Goal: Information Seeking & Learning: Learn about a topic

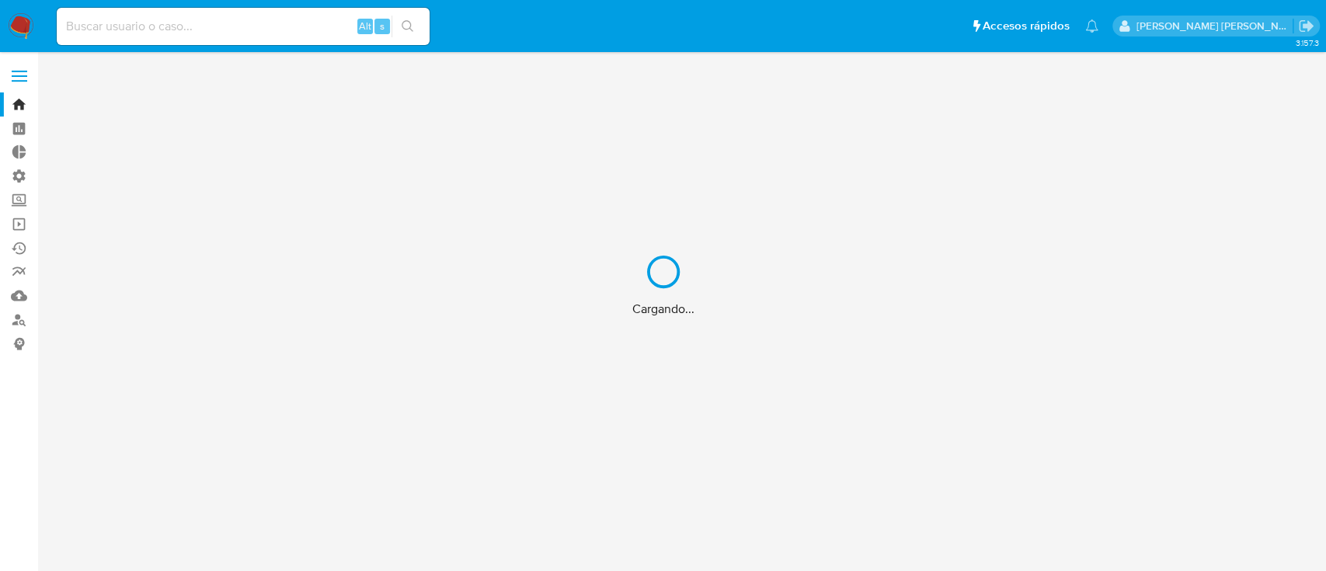
click at [222, 33] on div "Cargando..." at bounding box center [663, 285] width 1326 height 571
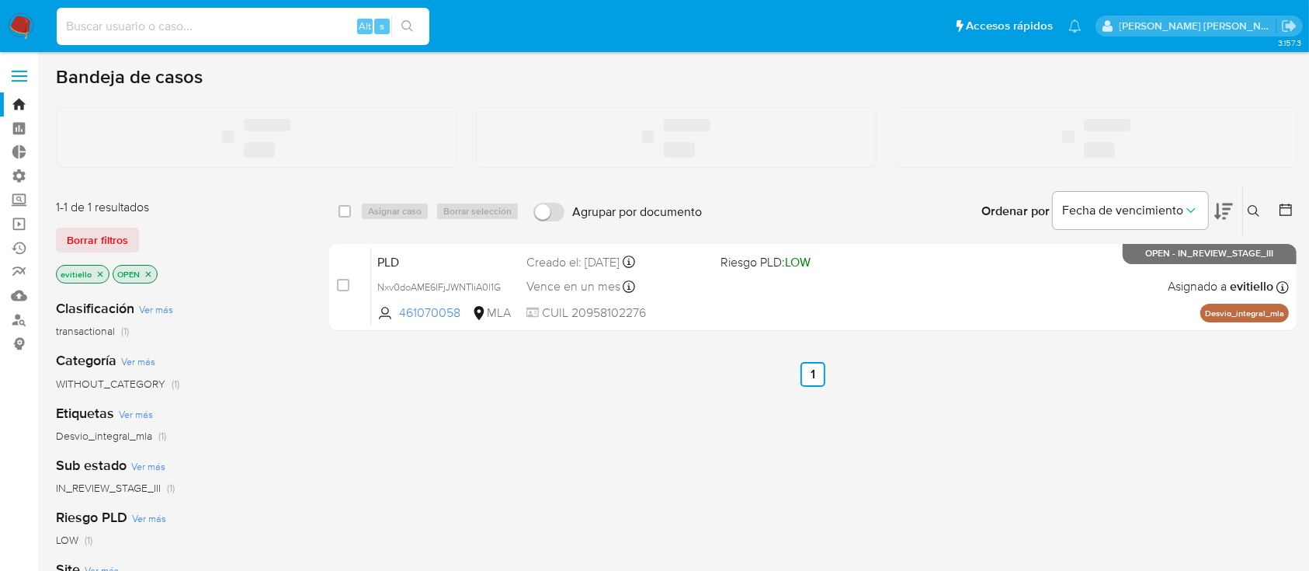
click at [221, 32] on input at bounding box center [243, 26] width 373 height 20
paste input "[EMAIL_ADDRESS][DOMAIN_NAME]"
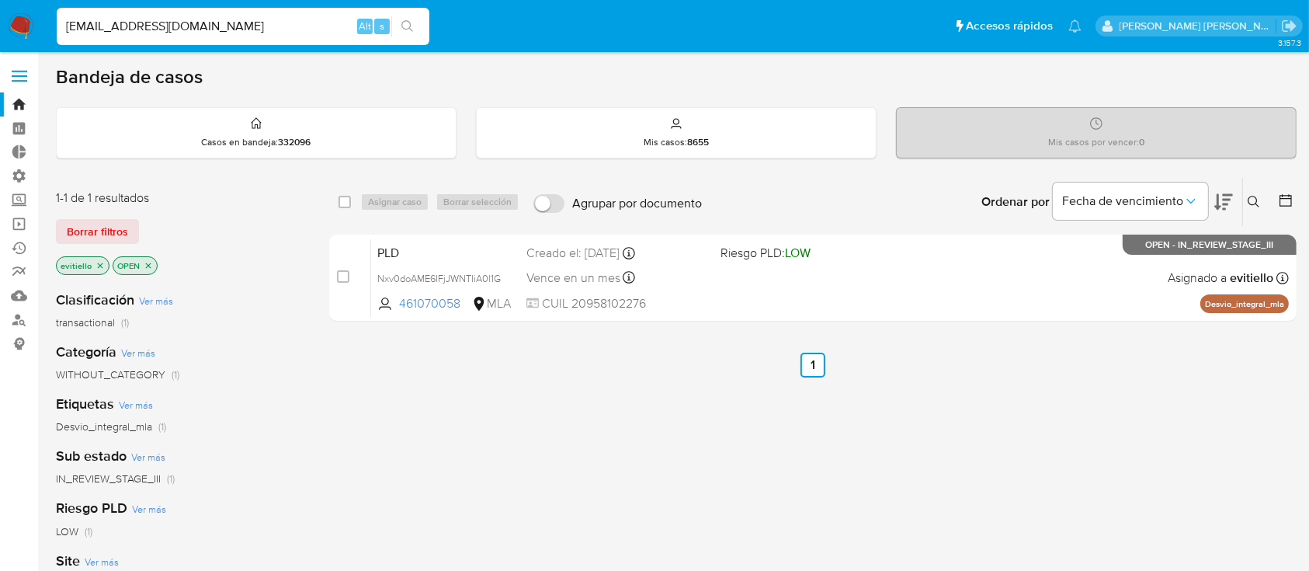
type input "[EMAIL_ADDRESS][DOMAIN_NAME]"
click at [410, 24] on icon "search-icon" at bounding box center [407, 26] width 12 height 12
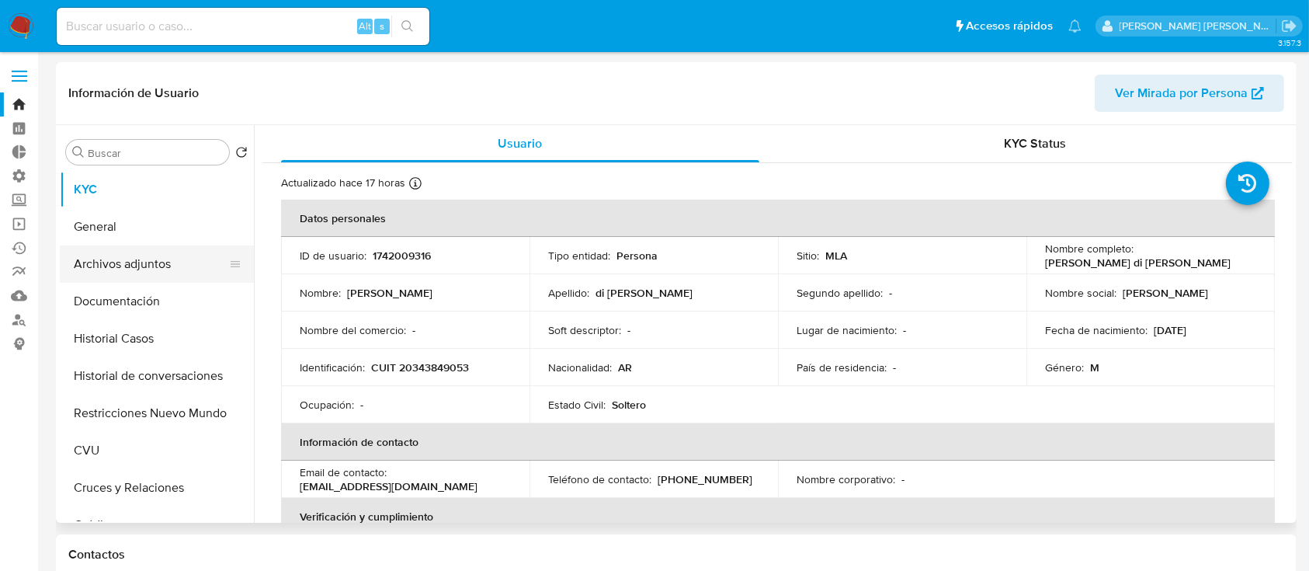
select select "10"
click at [149, 353] on button "Historial Casos" at bounding box center [151, 338] width 182 height 37
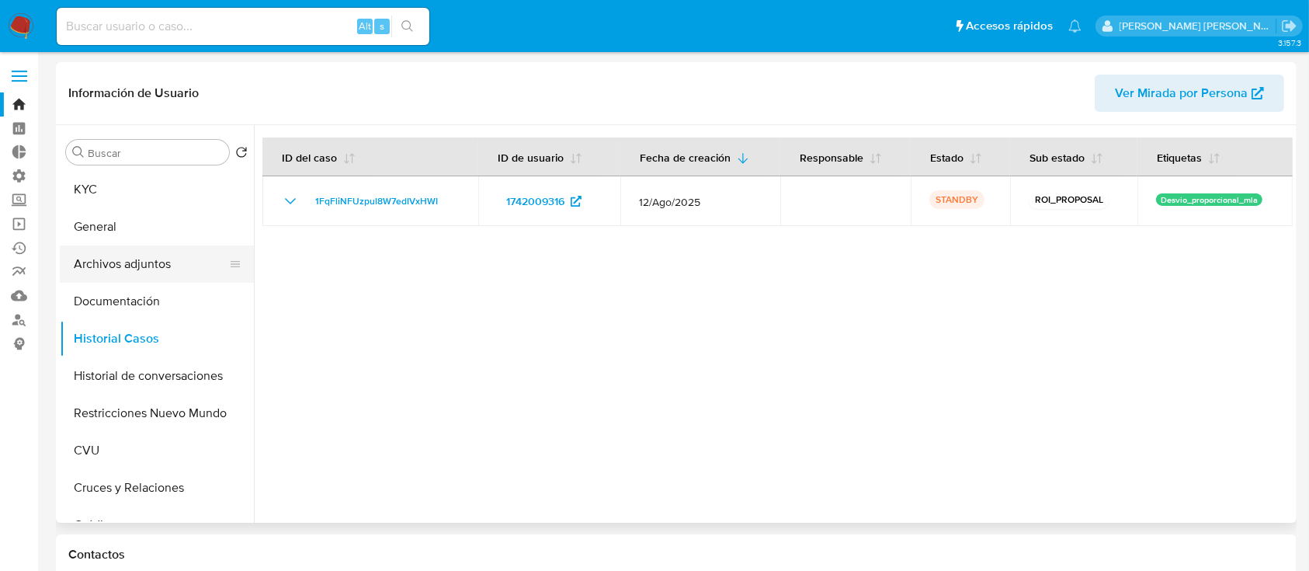
click at [186, 265] on button "Archivos adjuntos" at bounding box center [151, 263] width 182 height 37
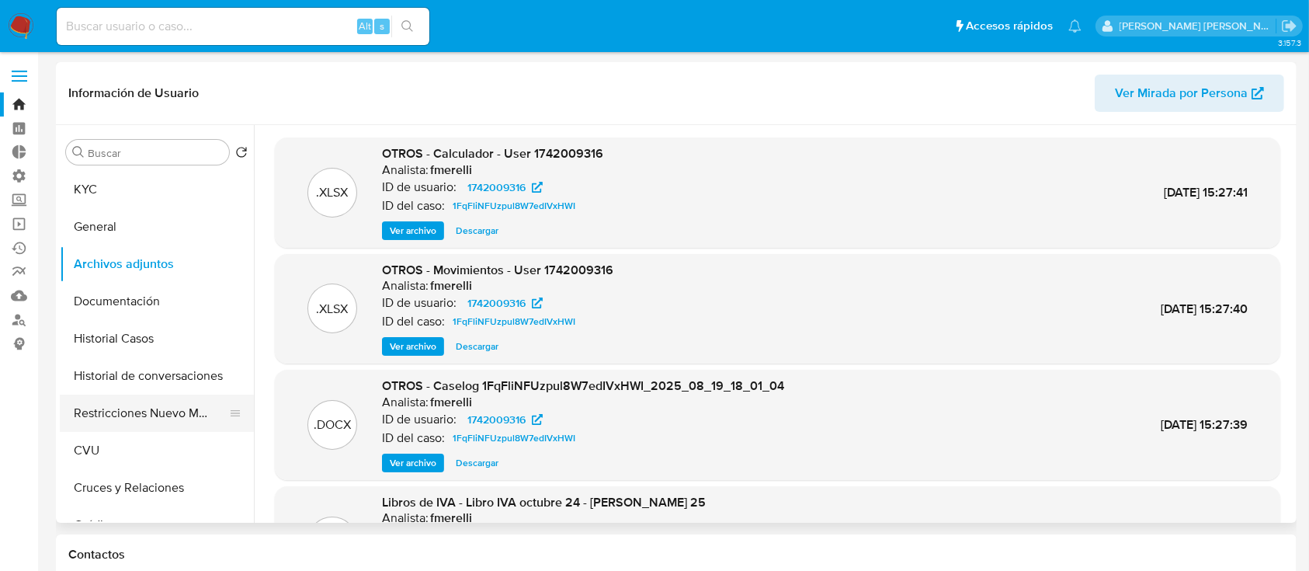
click at [182, 403] on button "Restricciones Nuevo Mundo" at bounding box center [151, 412] width 182 height 37
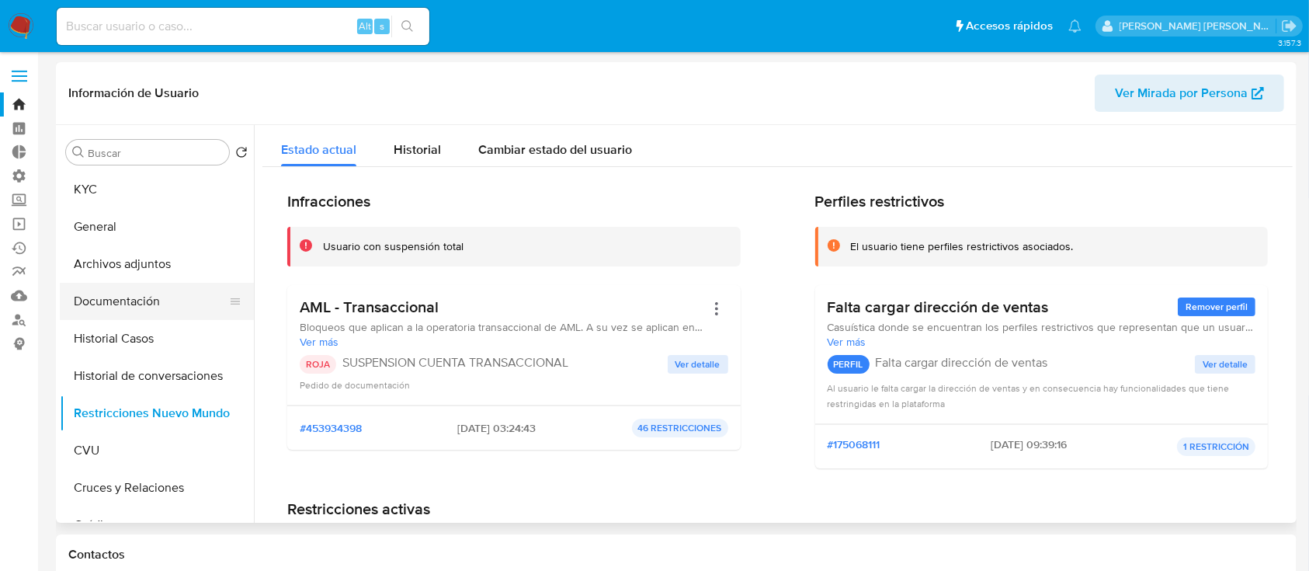
click at [168, 301] on button "Documentación" at bounding box center [151, 301] width 182 height 37
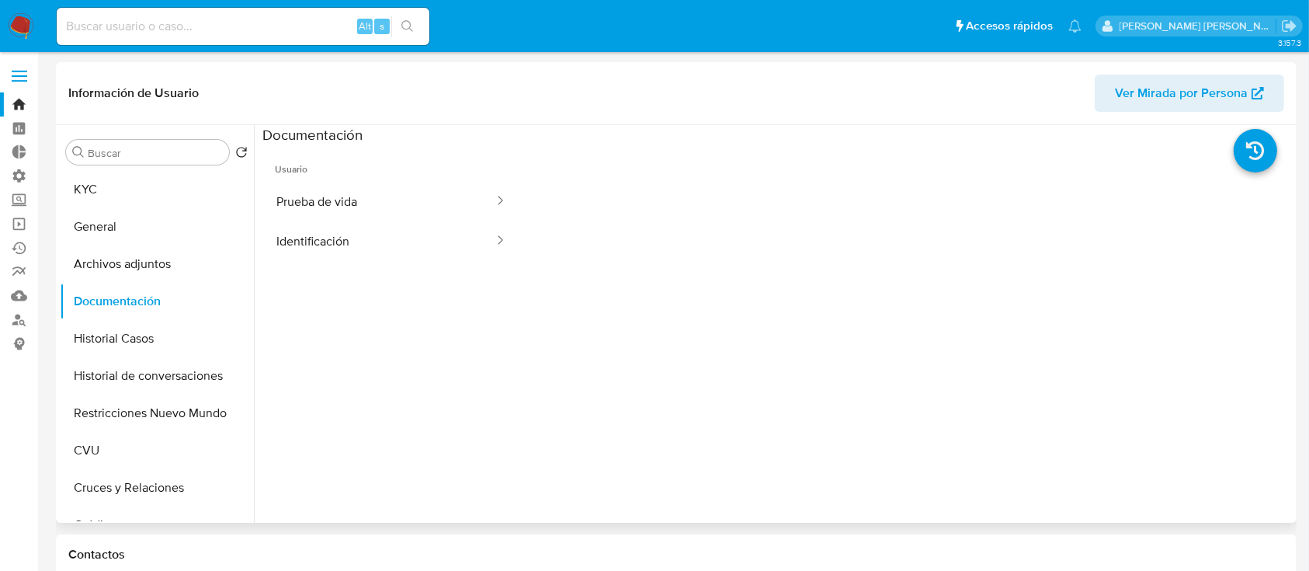
click at [363, 206] on button "Prueba de vida" at bounding box center [378, 202] width 233 height 40
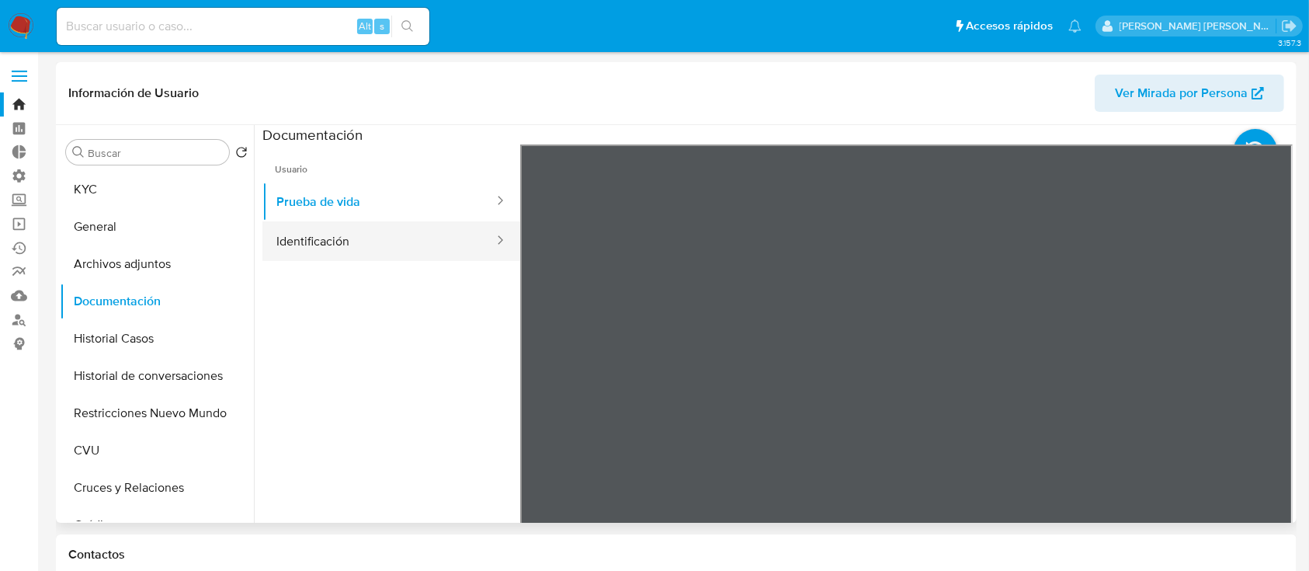
click at [359, 239] on button "Identificación" at bounding box center [378, 241] width 233 height 40
